Goal: Information Seeking & Learning: Learn about a topic

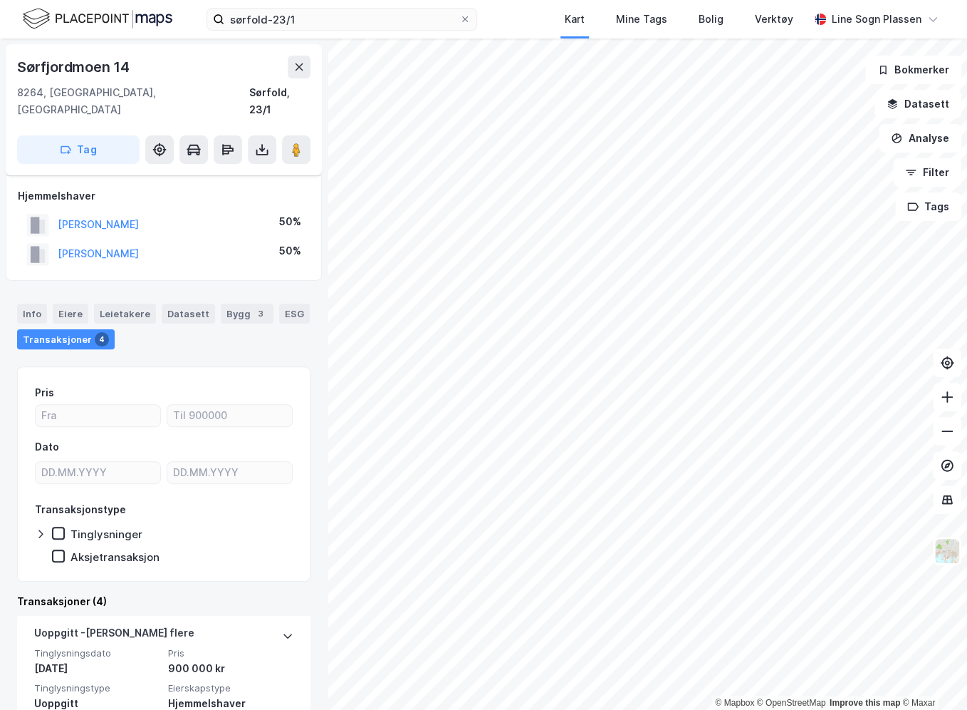
scroll to position [114, 0]
